Goal: Transaction & Acquisition: Purchase product/service

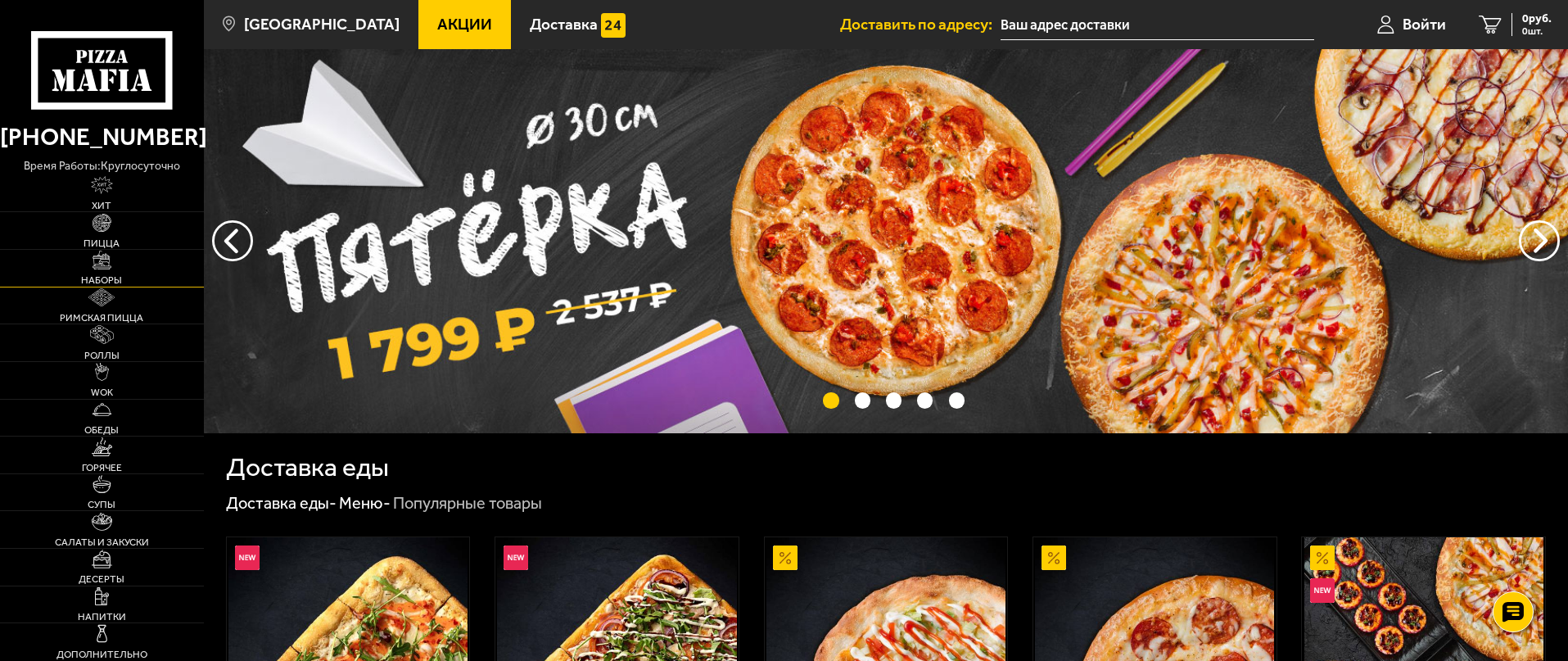
click at [111, 269] on img at bounding box center [101, 260] width 18 height 18
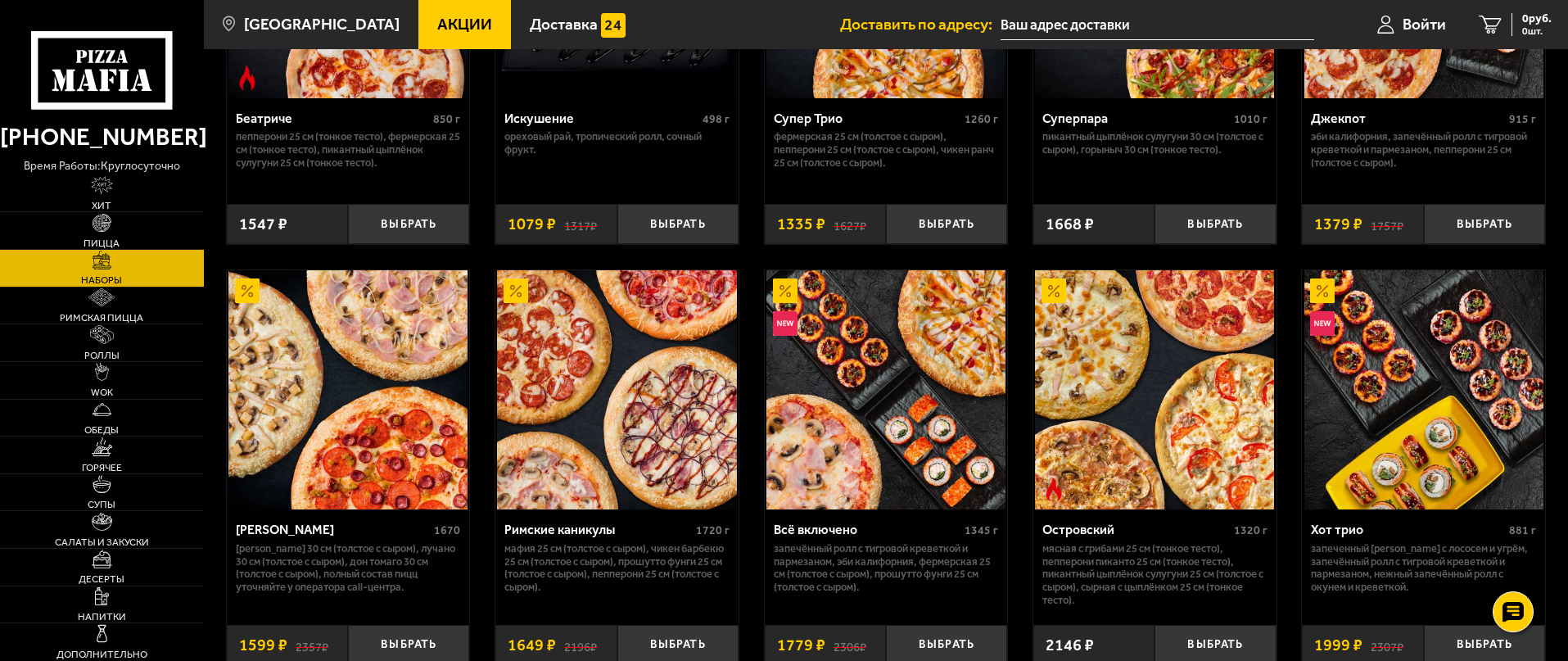
scroll to position [1229, 0]
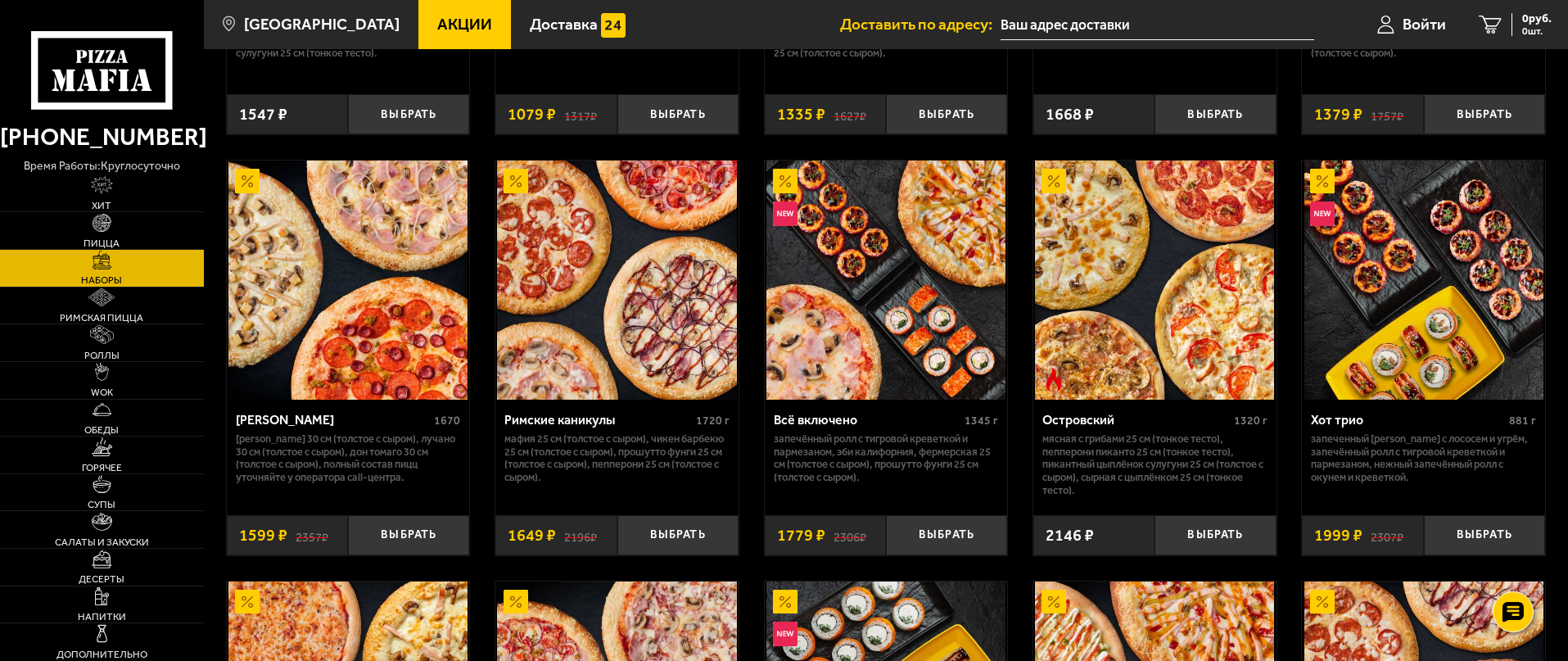
click at [1011, 540] on div "Набор Пятёрка 1670 Фермерская 30 см (толстое с сыром), Чикен Барбекю 30 см (тол…" at bounding box center [886, 401] width 1364 height 2998
click at [982, 541] on button "Выбрать" at bounding box center [947, 535] width 121 height 40
click at [988, 541] on button "+" at bounding box center [987, 535] width 40 height 40
click at [988, 541] on button "+" at bounding box center [987, 535] width 40 height 40
click at [987, 541] on button "+" at bounding box center [987, 535] width 40 height 40
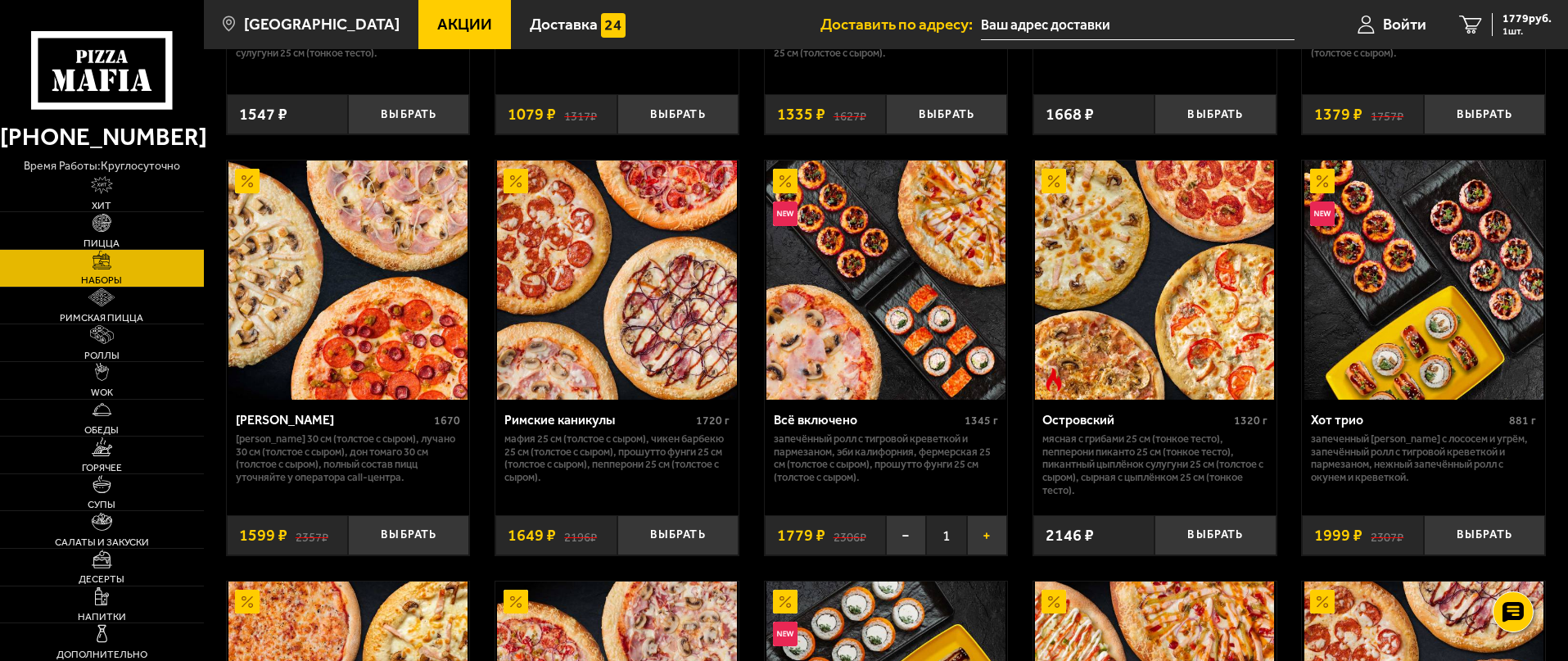
click at [987, 541] on button "+" at bounding box center [987, 535] width 40 height 40
click at [988, 537] on button "+" at bounding box center [987, 535] width 40 height 40
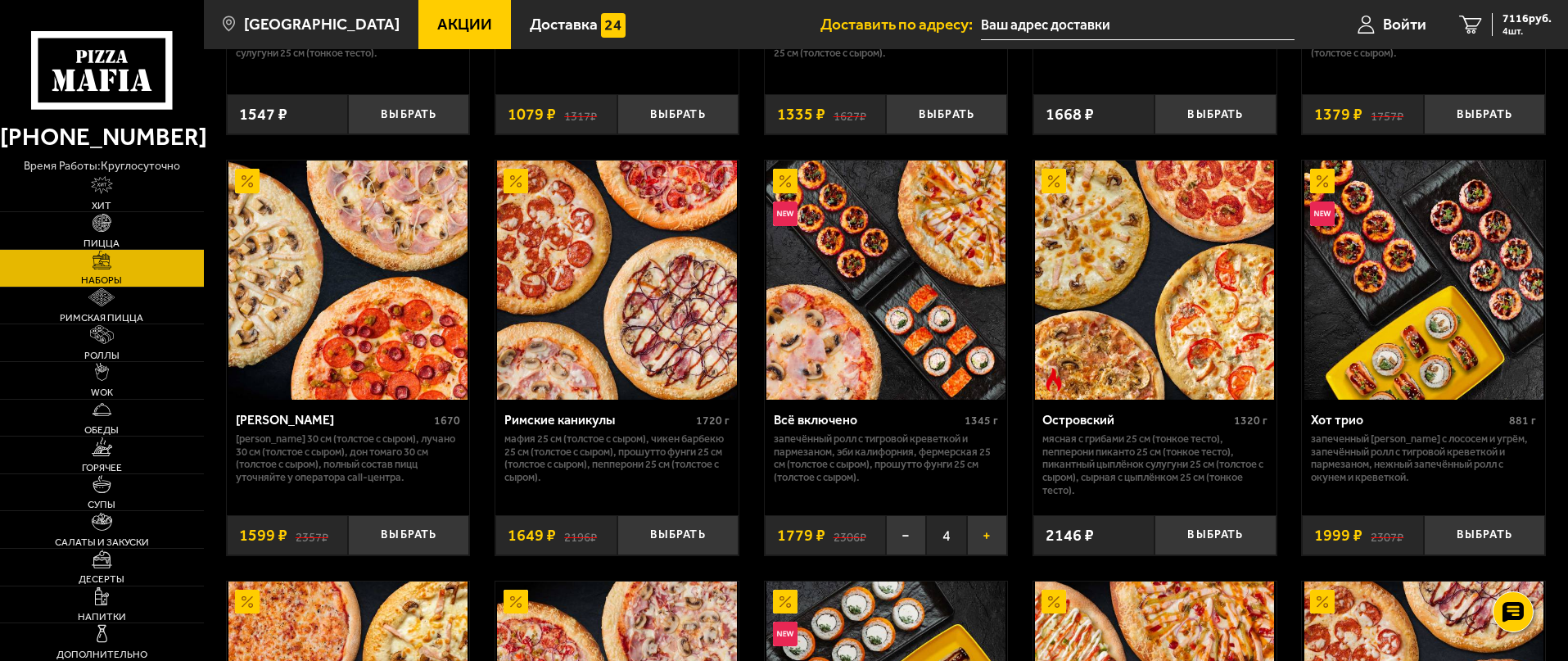
click at [988, 538] on button "+" at bounding box center [987, 535] width 40 height 40
click at [1499, 35] on div "8895 руб. 5 шт." at bounding box center [1522, 24] width 60 height 23
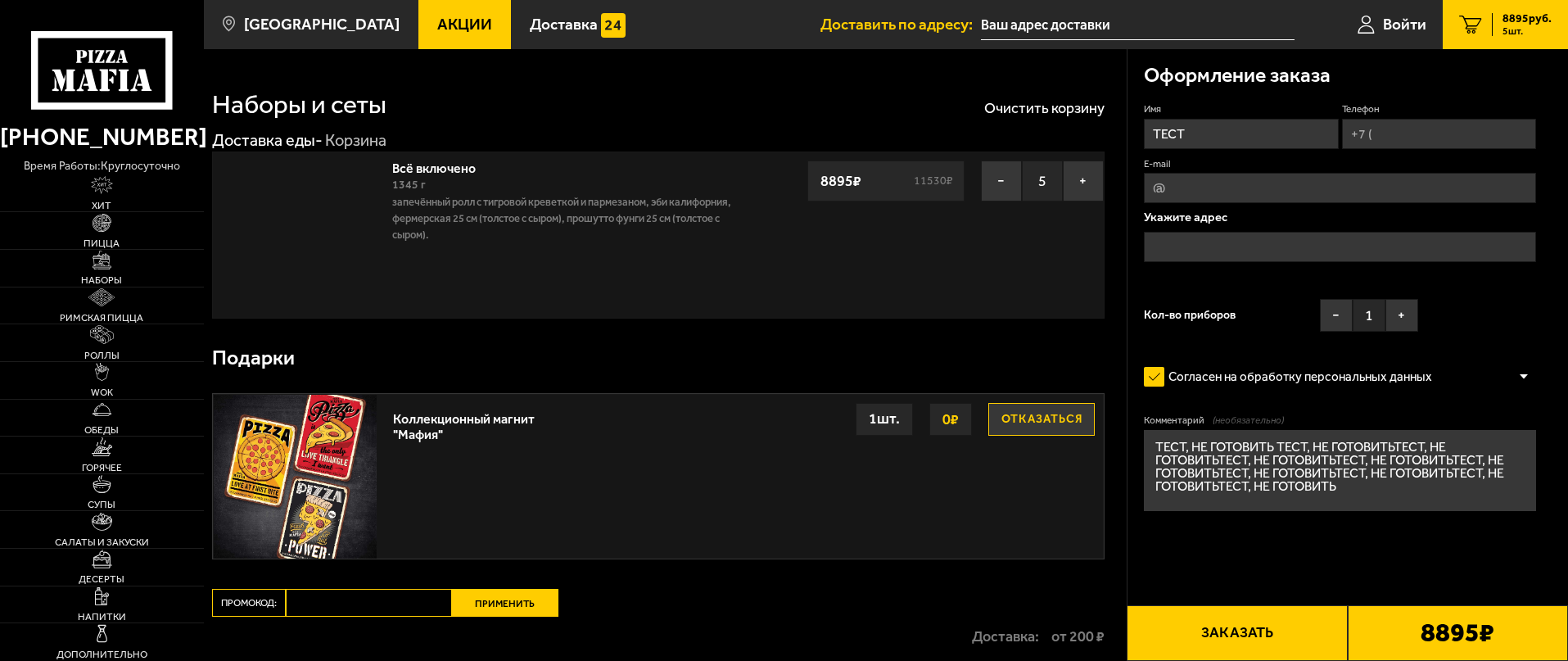
type input "[STREET_ADDRESS]"
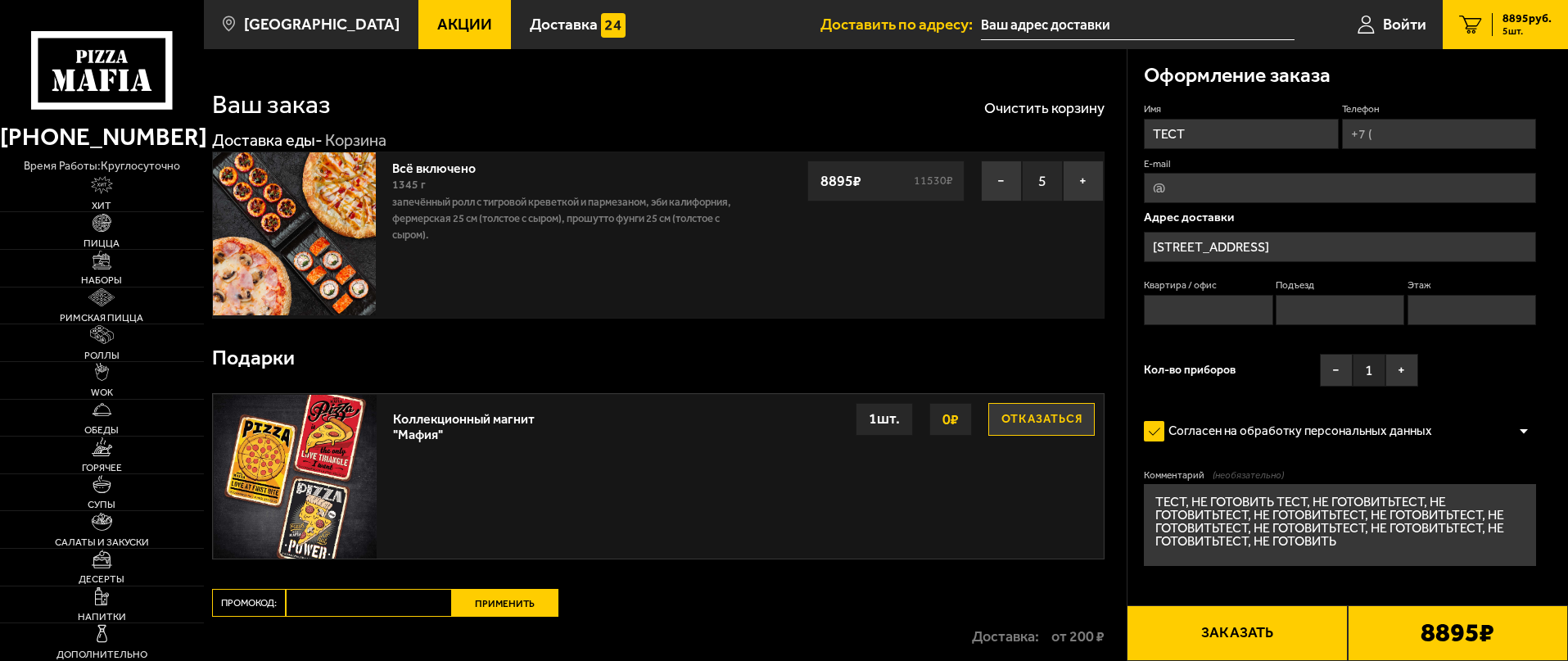
click at [1258, 137] on input "ТЕСТ" at bounding box center [1240, 133] width 194 height 30
click at [1414, 132] on input "Телефон" at bounding box center [1438, 133] width 194 height 30
type input "[PHONE_NUMBER]"
drag, startPoint x: 1180, startPoint y: 305, endPoint x: 1192, endPoint y: 305, distance: 12.0
click at [1180, 305] on input "Квартира / офис" at bounding box center [1208, 309] width 129 height 30
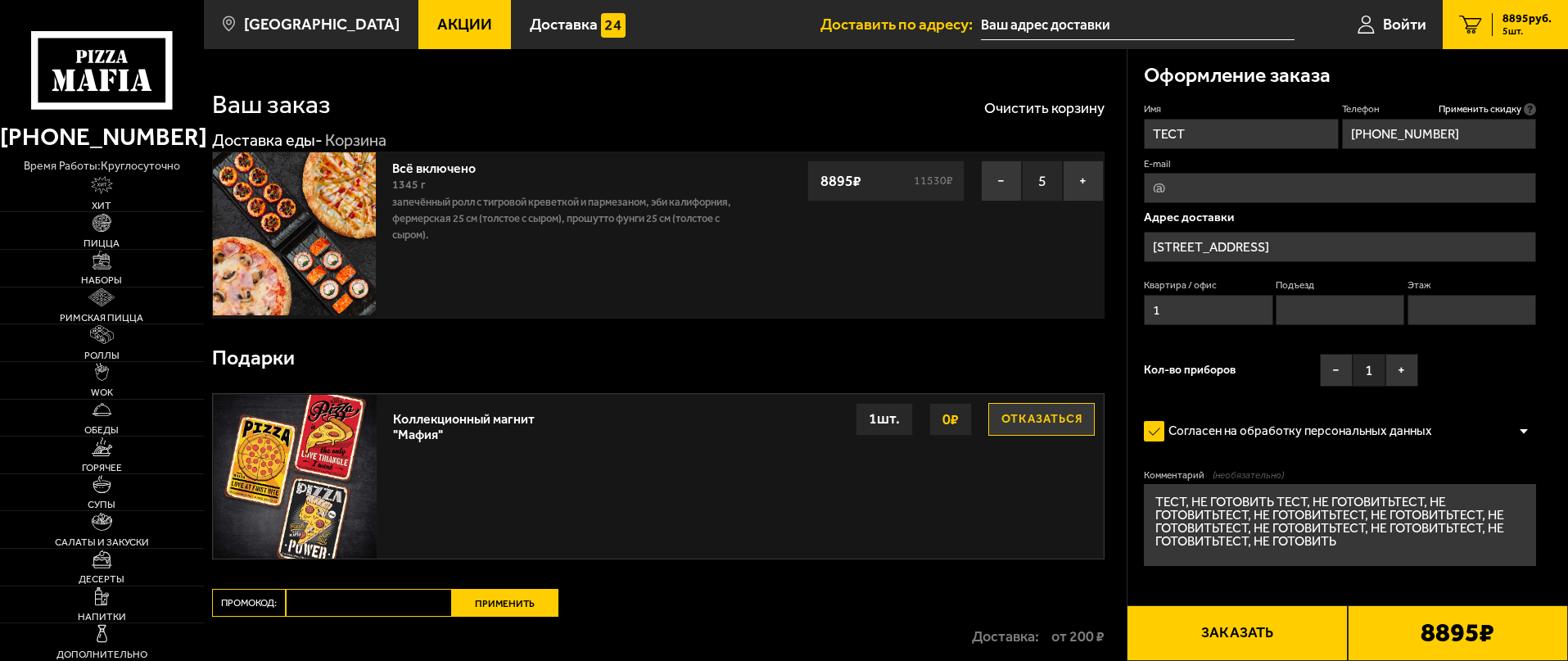
type input "1"
click at [1355, 318] on input "Подъезд" at bounding box center [1340, 309] width 129 height 30
type input "1"
click at [1464, 309] on input "Этаж" at bounding box center [1472, 309] width 129 height 30
type input "1"
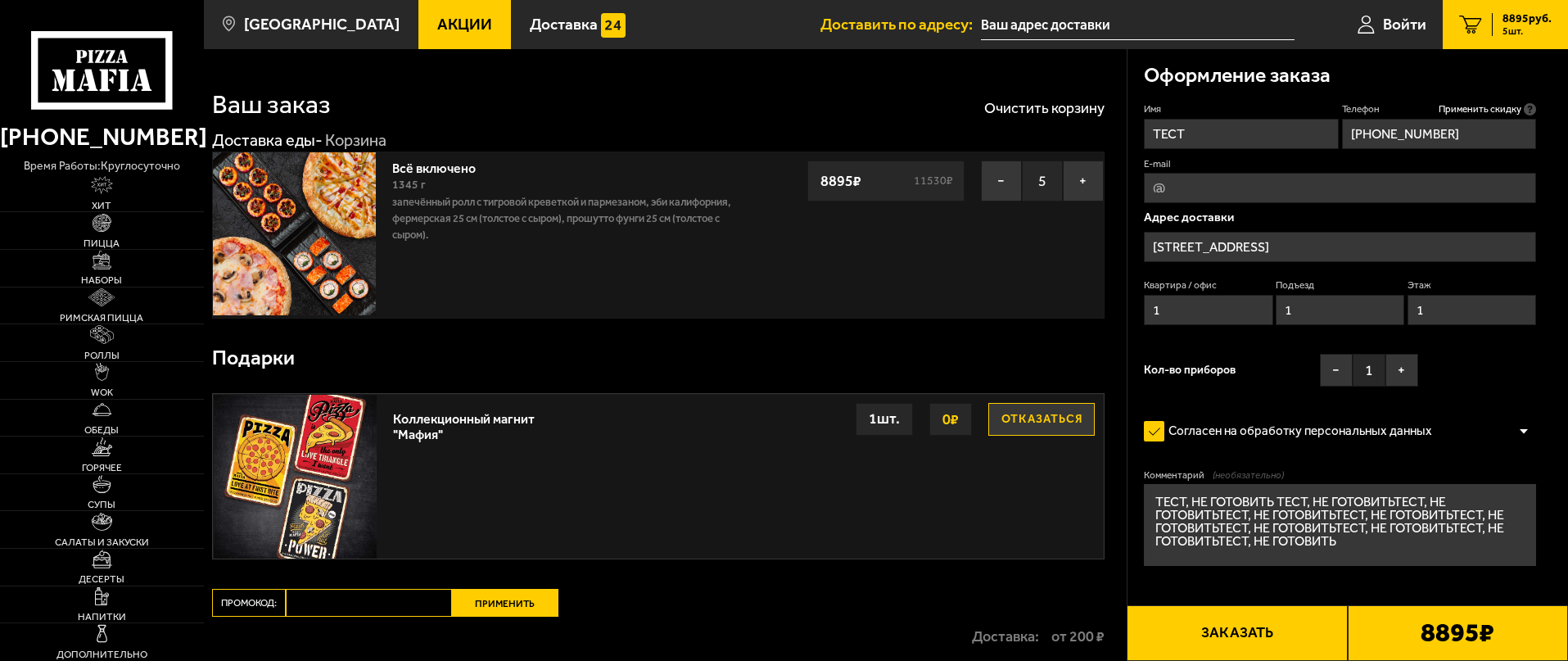
click at [1281, 642] on button "Заказать" at bounding box center [1237, 633] width 220 height 56
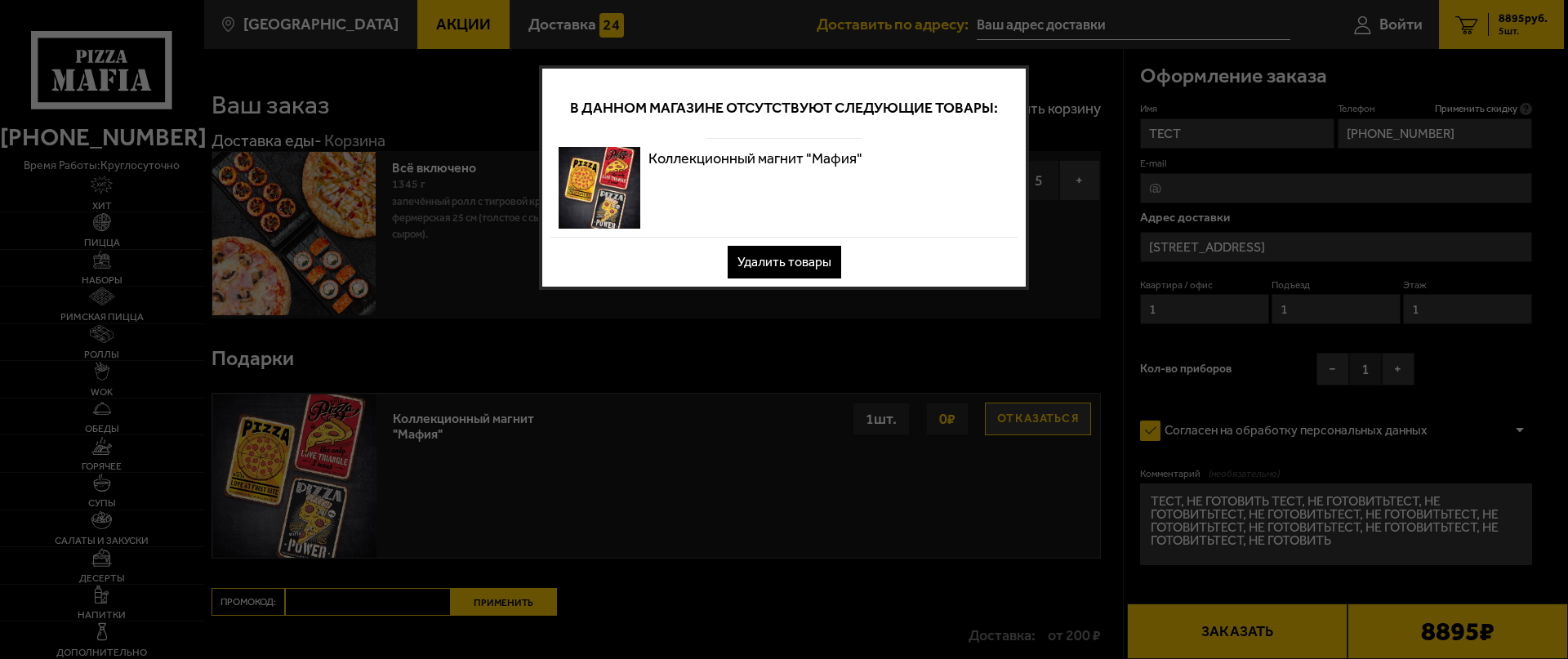
click at [762, 251] on button "Удалить товары" at bounding box center [784, 262] width 113 height 32
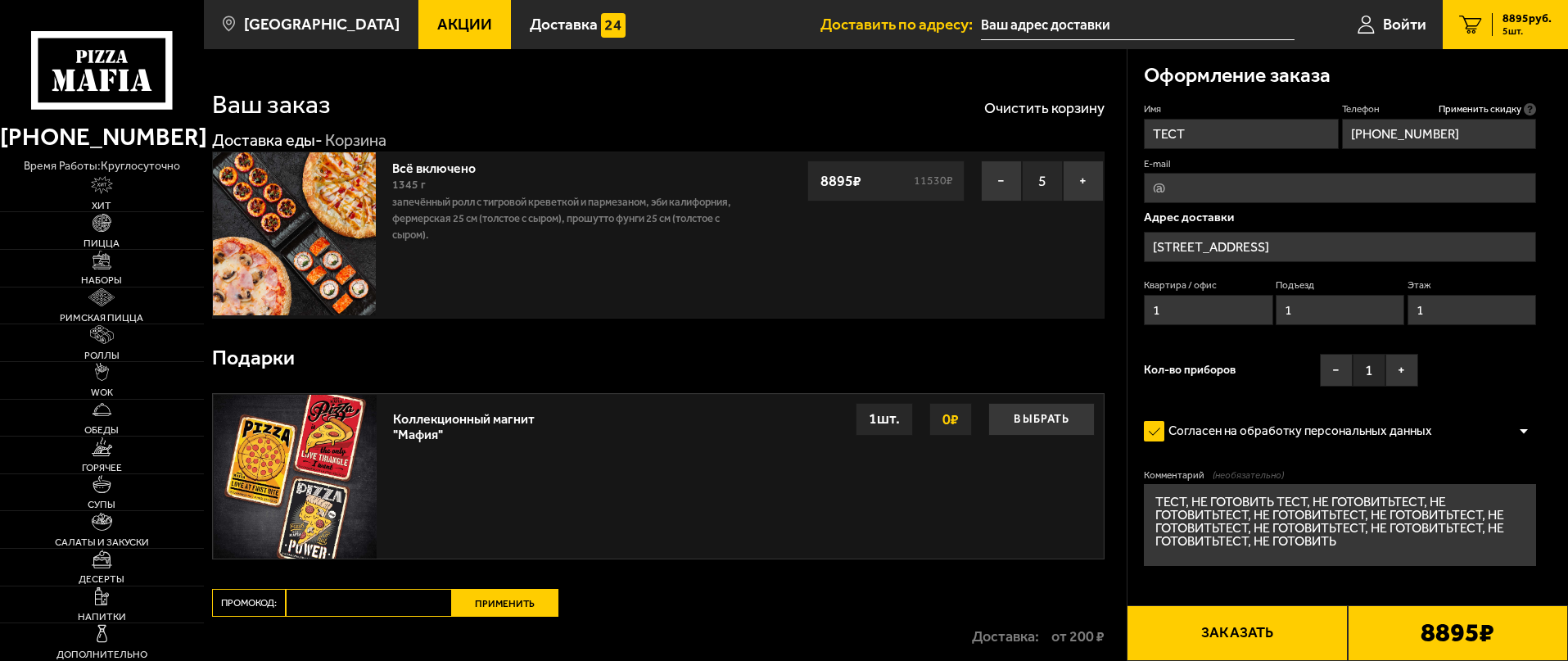
click at [1235, 628] on button "Заказать" at bounding box center [1237, 633] width 220 height 56
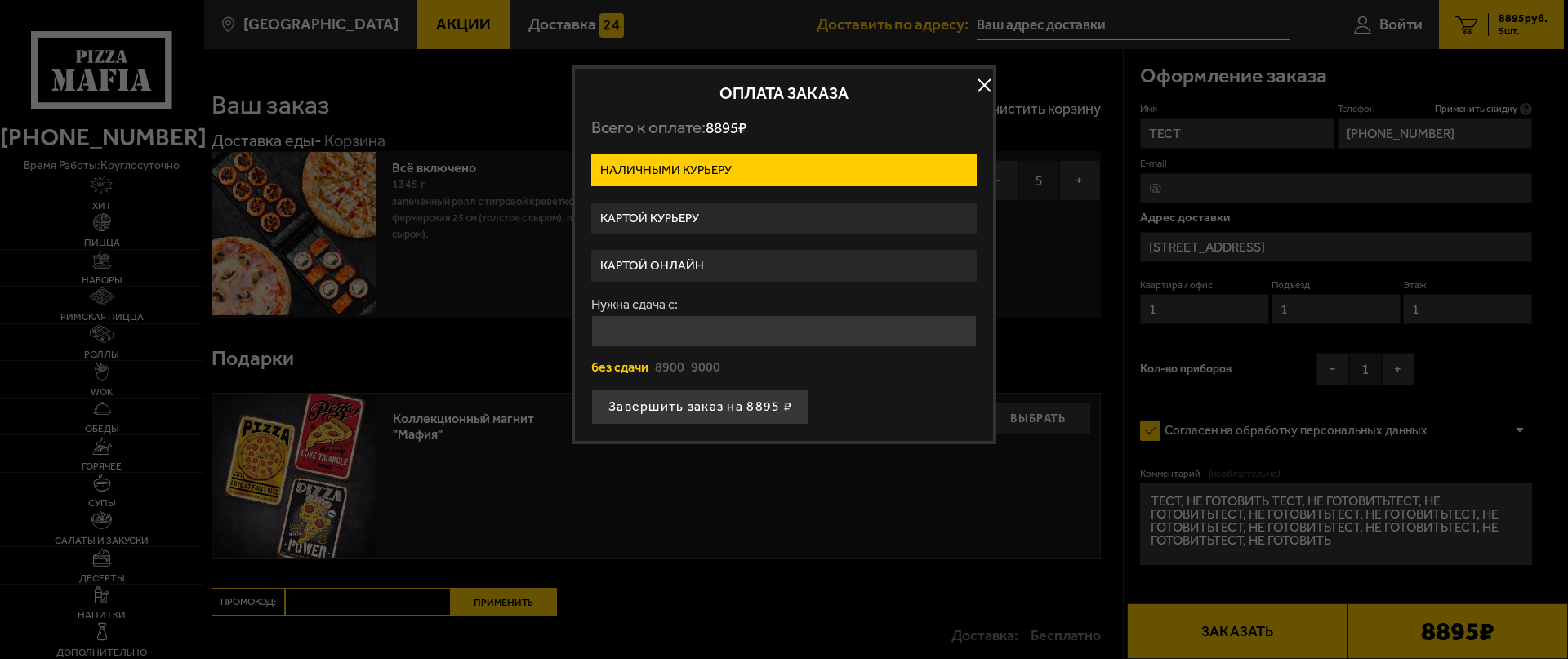
click at [609, 371] on button "без сдачи" at bounding box center [620, 368] width 57 height 18
type input "0"
click at [649, 411] on button "Завершить заказ на 8895 ₽" at bounding box center [701, 407] width 218 height 36
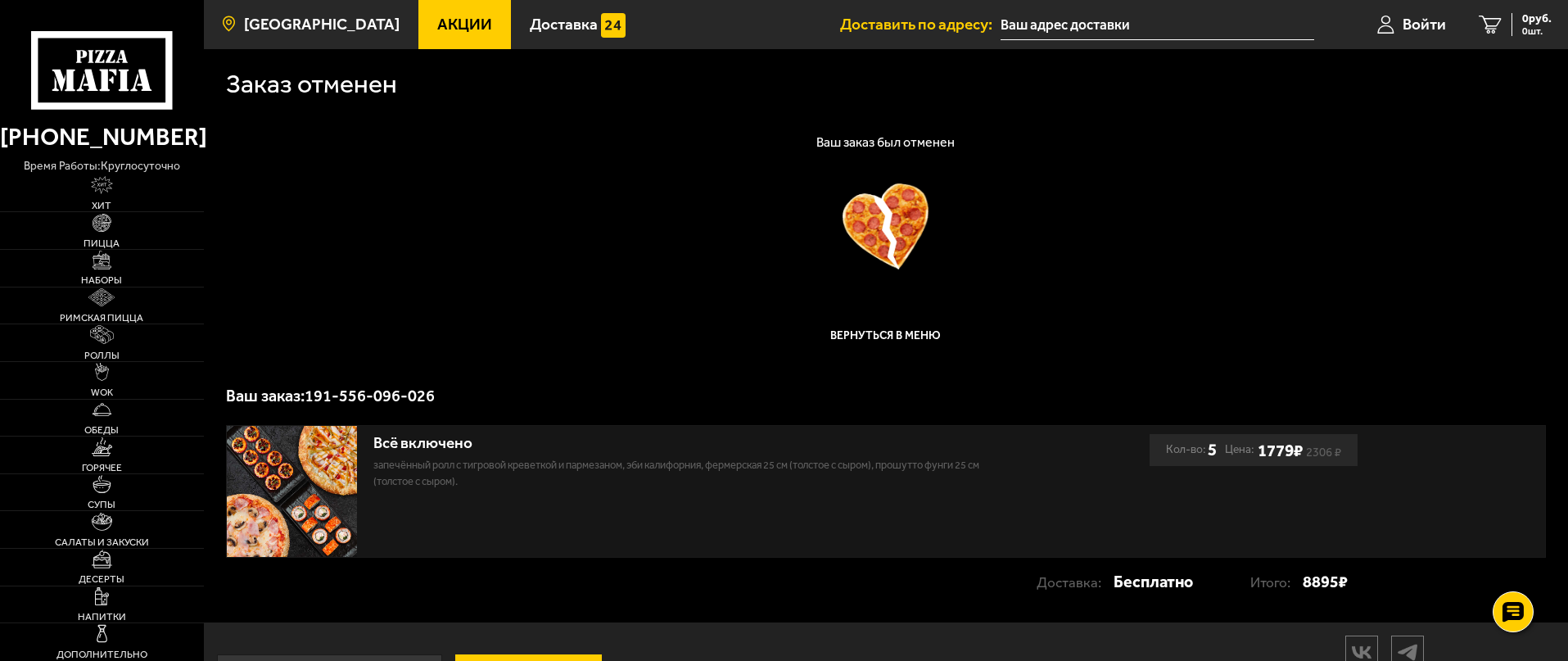
click at [294, 32] on span "[GEOGRAPHIC_DATA]" at bounding box center [322, 24] width 155 height 15
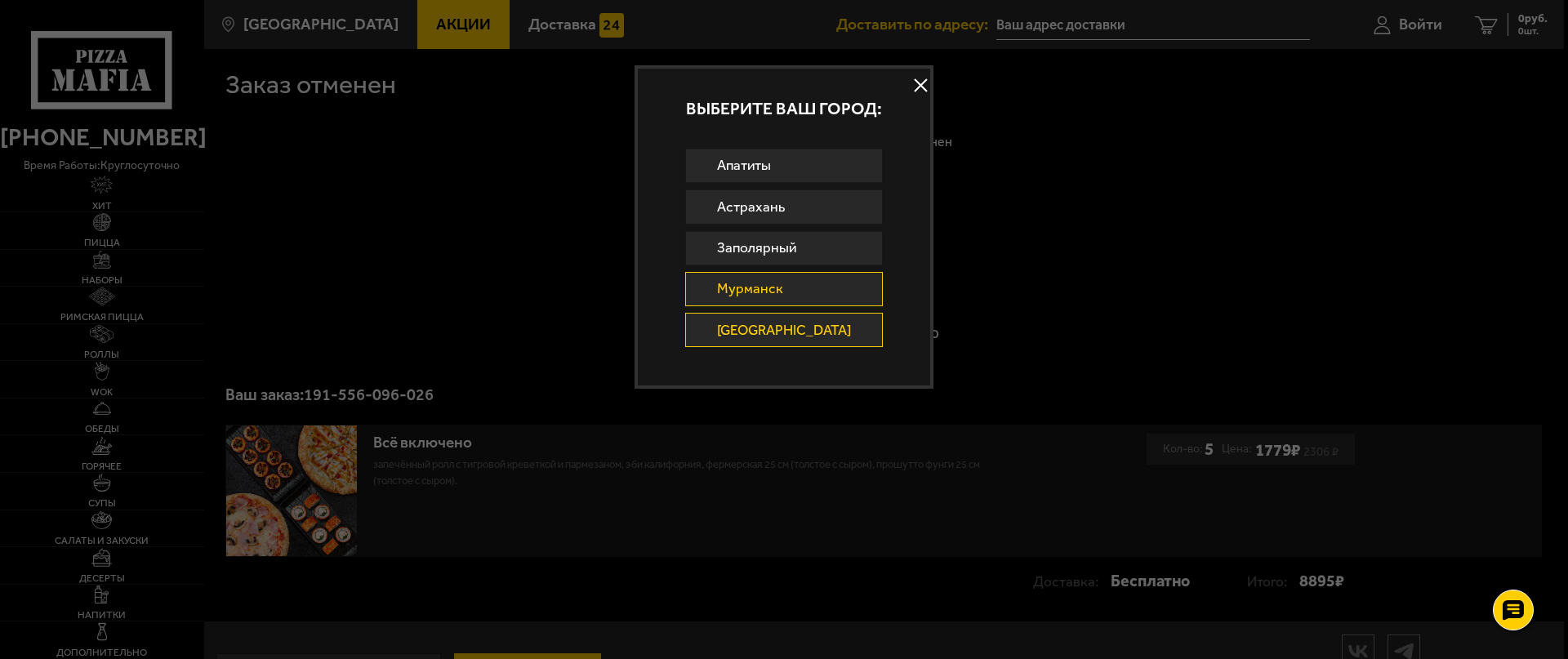
click at [814, 290] on link "Мурманск" at bounding box center [784, 289] width 198 height 34
